Goal: Task Accomplishment & Management: Manage account settings

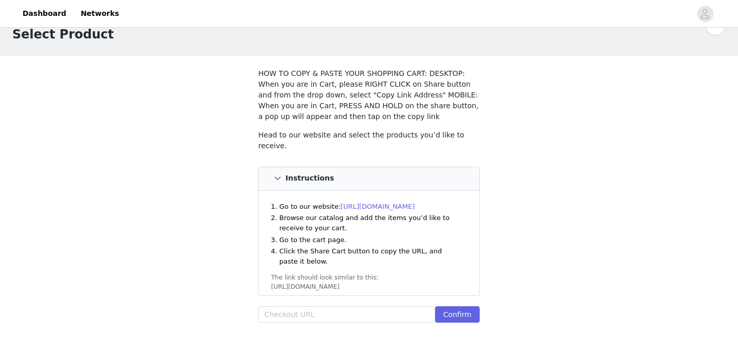
scroll to position [28, 0]
click at [346, 305] on input "text" at bounding box center [346, 313] width 177 height 16
paste input "https://www.windsorstore.com/cart"
type input "https://www.windsorstore.com/cart"
click at [448, 308] on button "Confirm" at bounding box center [457, 313] width 45 height 16
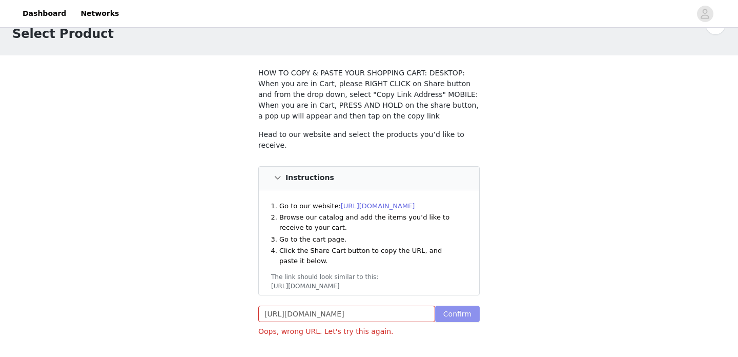
scroll to position [100, 0]
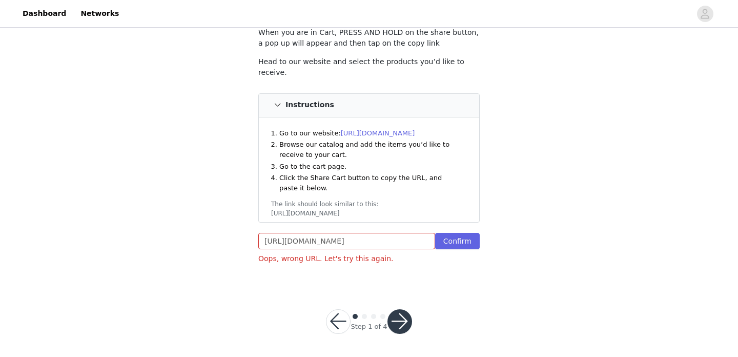
click at [335, 320] on button "button" at bounding box center [338, 321] width 25 height 25
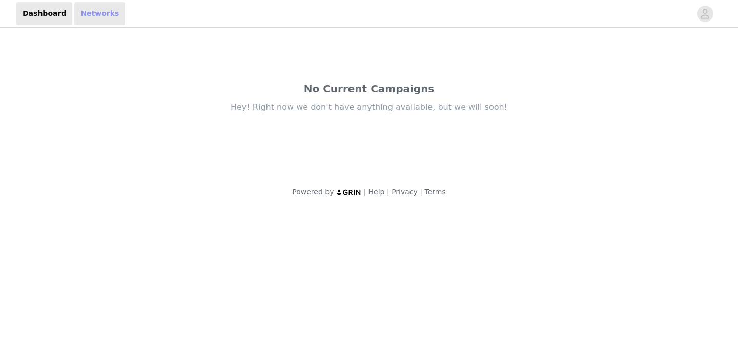
click at [85, 16] on link "Networks" at bounding box center [99, 13] width 51 height 23
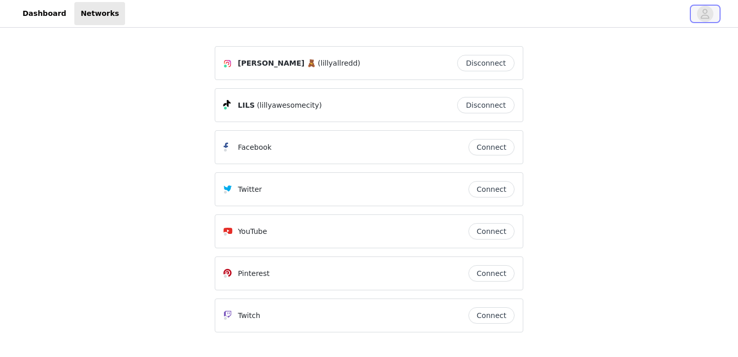
click at [709, 11] on icon "avatar" at bounding box center [705, 14] width 10 height 16
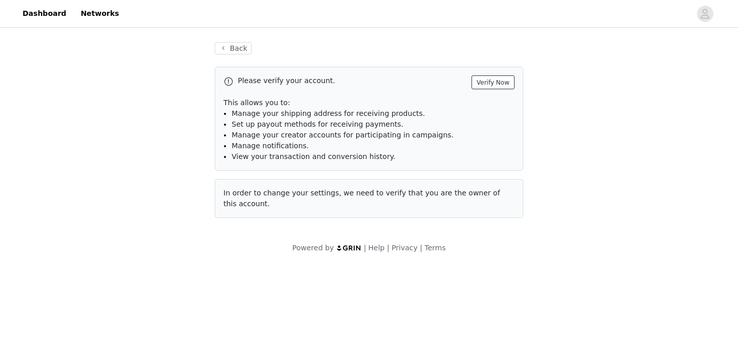
click at [501, 79] on button "Verify Now" at bounding box center [492, 82] width 43 height 14
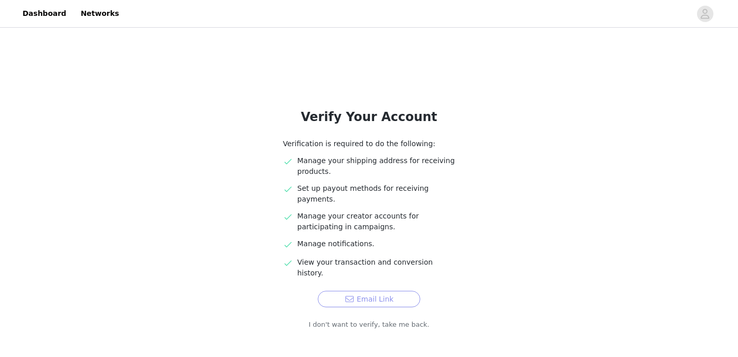
click at [372, 291] on button "Email Link" at bounding box center [369, 299] width 102 height 16
